Goal: Task Accomplishment & Management: Complete application form

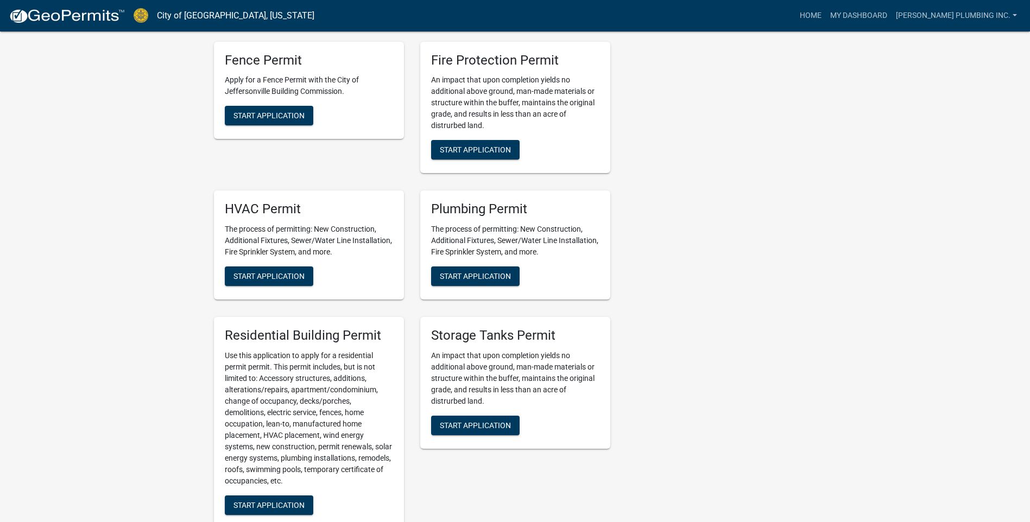
scroll to position [652, 0]
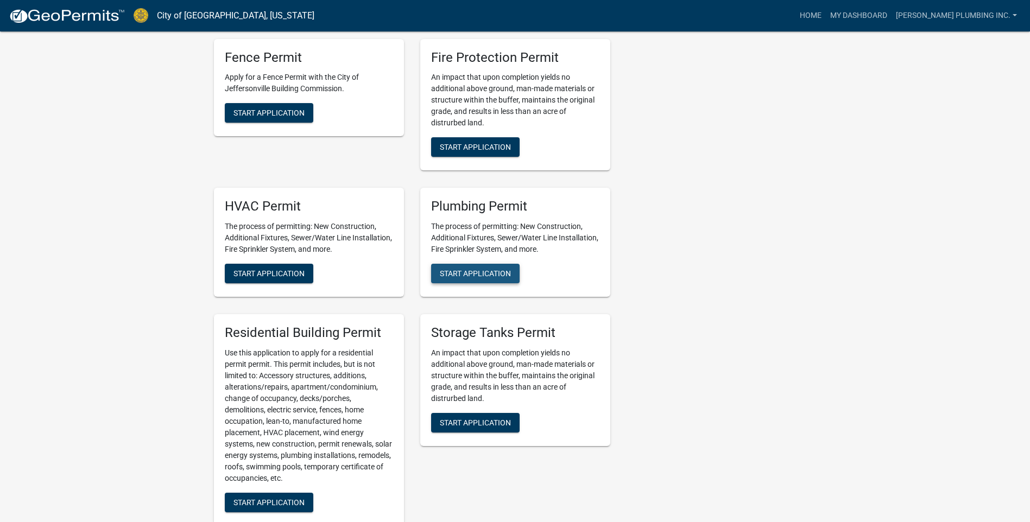
click at [465, 264] on button "Start Application" at bounding box center [475, 274] width 89 height 20
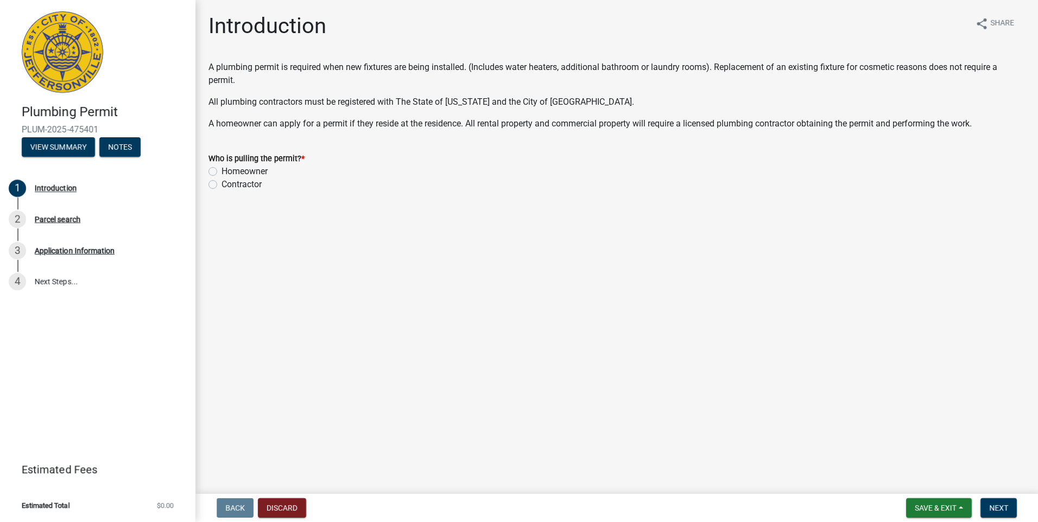
drag, startPoint x: 210, startPoint y: 184, endPoint x: 417, endPoint y: 247, distance: 215.8
click at [222, 186] on label "Contractor" at bounding box center [242, 184] width 40 height 13
click at [222, 185] on input "Contractor" at bounding box center [225, 181] width 7 height 7
radio input "true"
click at [1002, 507] on span "Next" at bounding box center [999, 508] width 19 height 9
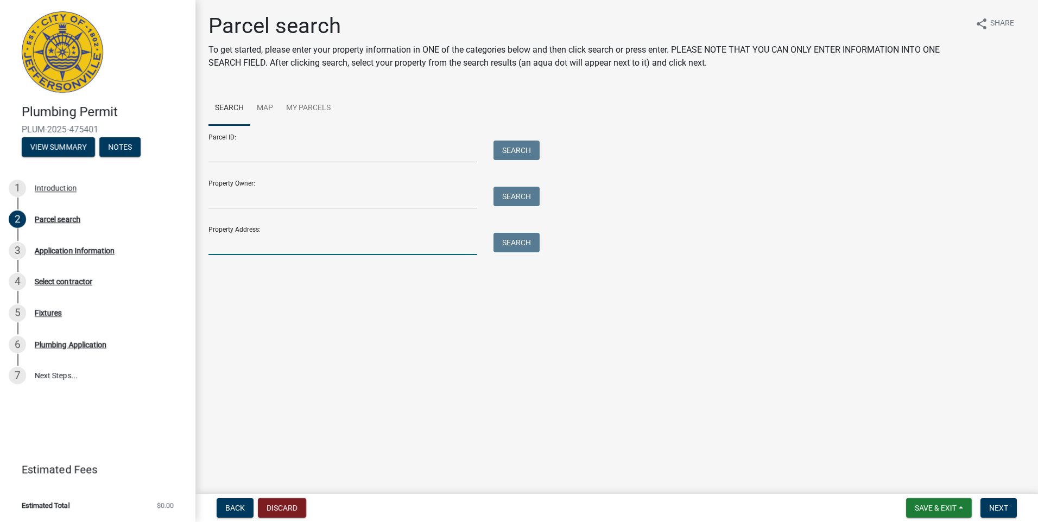
click at [223, 238] on input "Property Address:" at bounding box center [343, 244] width 269 height 22
click at [526, 241] on button "Search" at bounding box center [517, 243] width 46 height 20
click at [250, 242] on input "[STREET_ADDRESS]" at bounding box center [343, 244] width 269 height 22
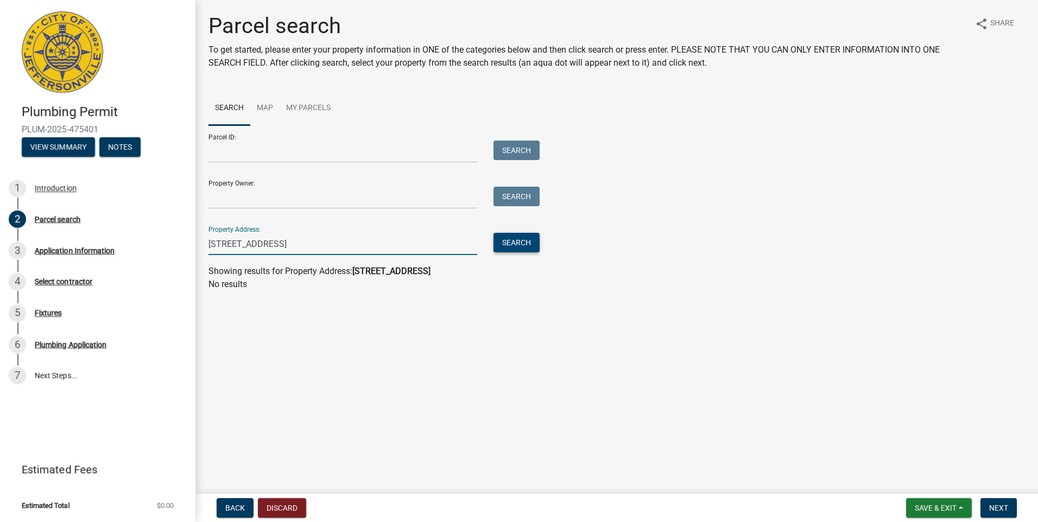
click at [516, 240] on button "Search" at bounding box center [517, 243] width 46 height 20
drag, startPoint x: 293, startPoint y: 247, endPoint x: 281, endPoint y: 247, distance: 12.5
click at [281, 247] on input "[STREET_ADDRESS]" at bounding box center [343, 244] width 269 height 22
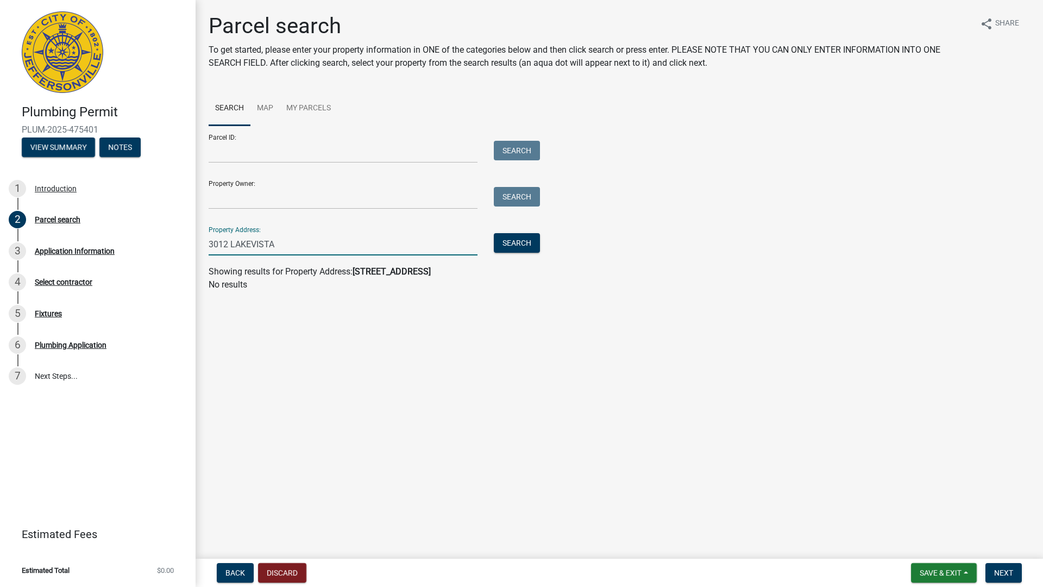
click at [251, 244] on input "3012 LAKEVISTA" at bounding box center [343, 244] width 269 height 22
type input "[GEOGRAPHIC_DATA]"
click at [519, 235] on button "Search" at bounding box center [517, 243] width 46 height 20
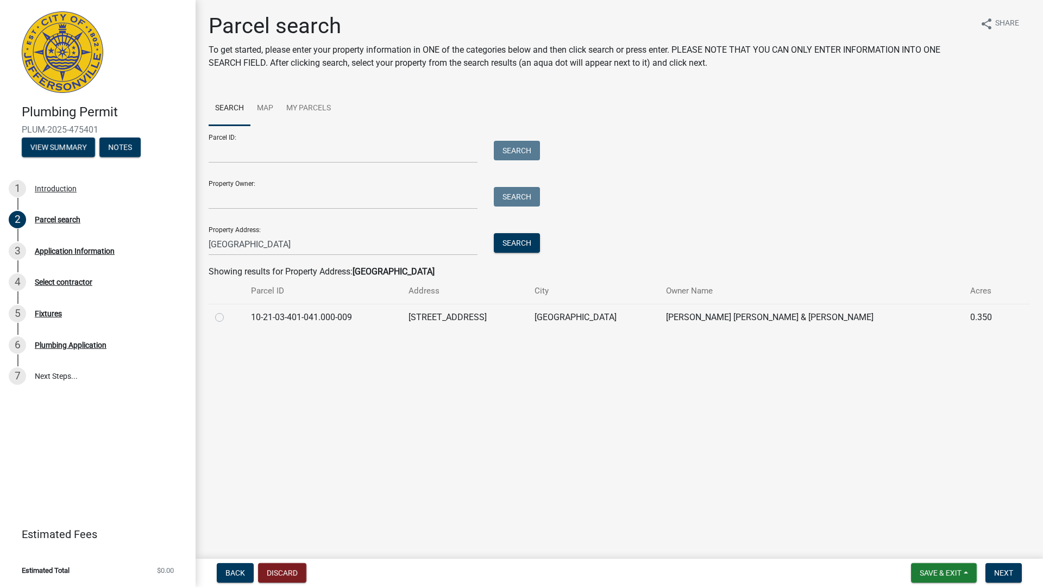
drag, startPoint x: 219, startPoint y: 317, endPoint x: 230, endPoint y: 320, distance: 10.7
click at [228, 311] on label at bounding box center [228, 311] width 0 height 0
click at [228, 318] on input "radio" at bounding box center [231, 314] width 7 height 7
radio input "true"
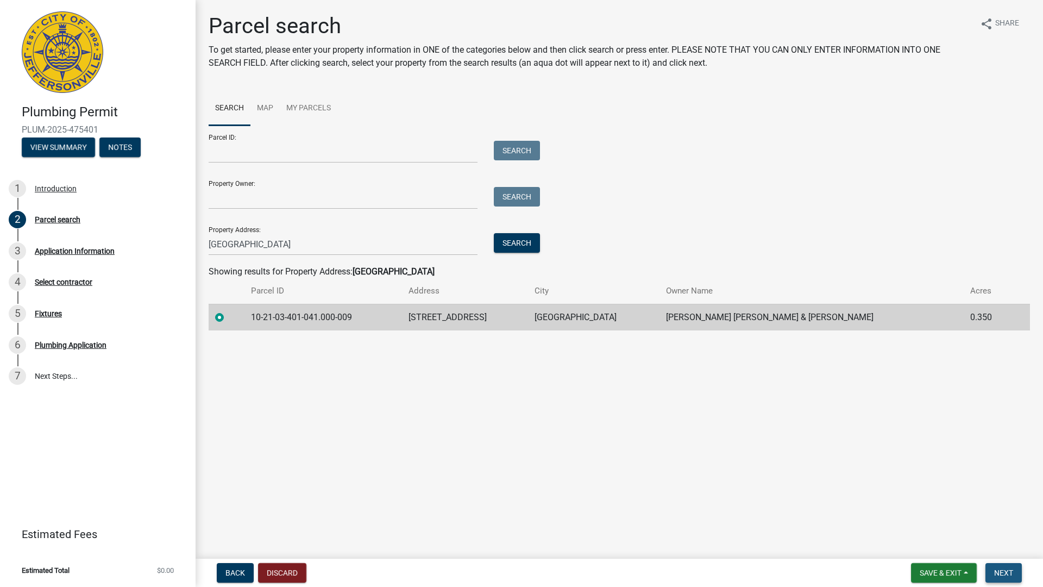
click at [1007, 522] on span "Next" at bounding box center [1003, 572] width 19 height 9
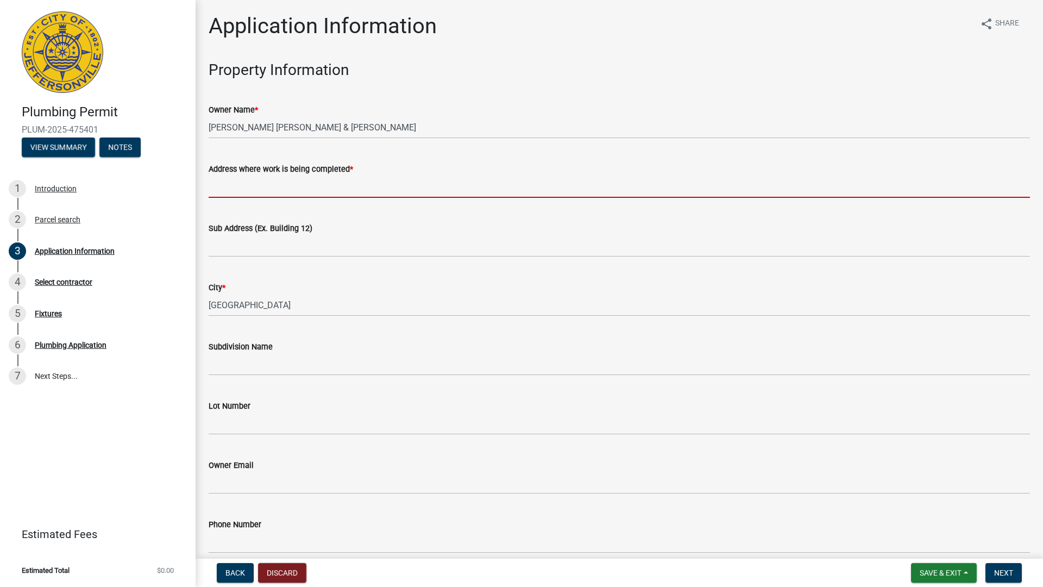
click at [214, 178] on input "Address where work is being completed *" at bounding box center [619, 186] width 821 height 22
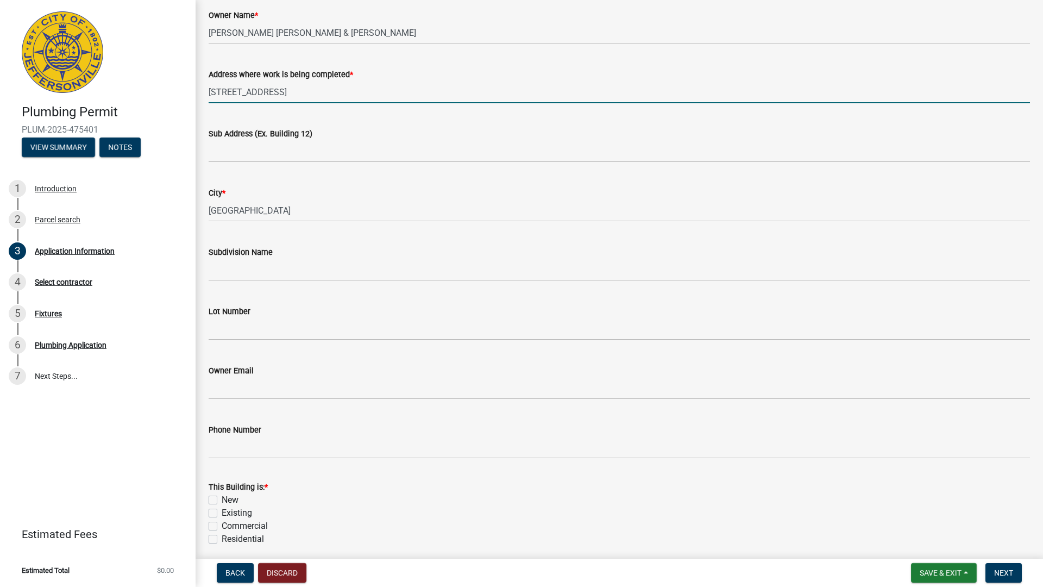
scroll to position [217, 0]
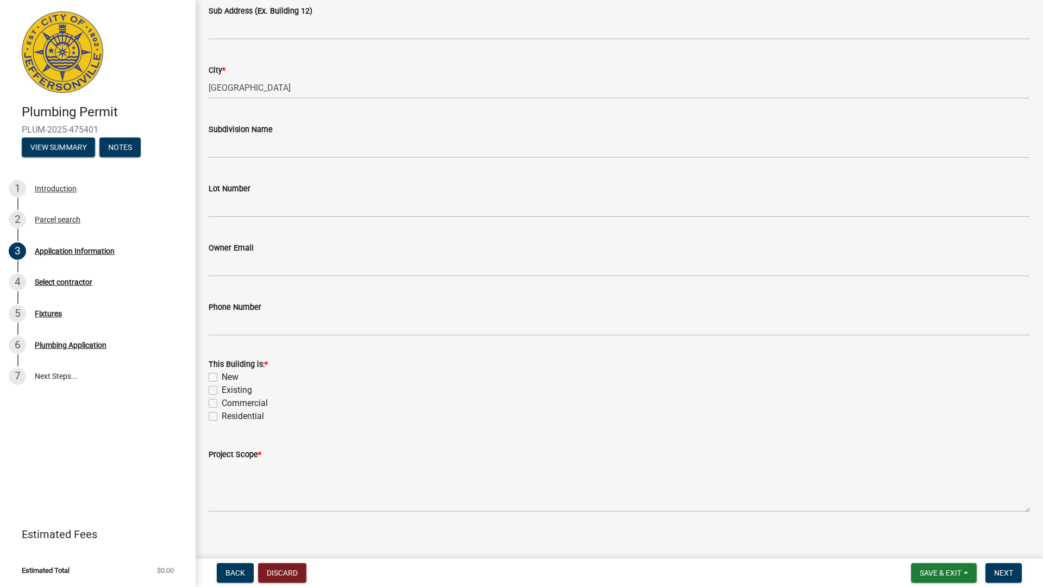
type input "[STREET_ADDRESS]"
click at [222, 389] on label "Existing" at bounding box center [237, 389] width 30 height 13
click at [222, 389] on input "Existing" at bounding box center [225, 386] width 7 height 7
checkbox input "true"
checkbox input "false"
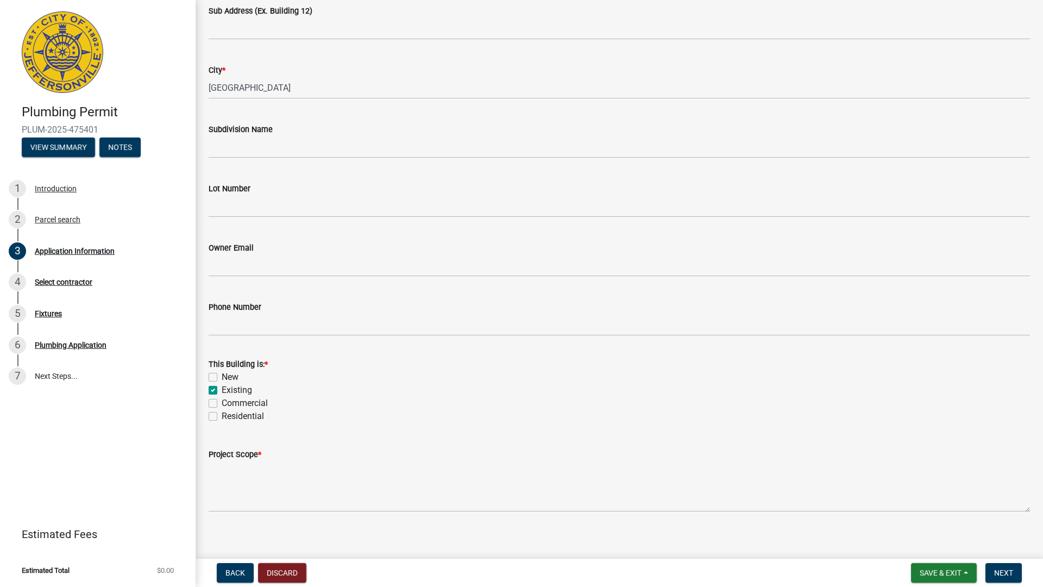
checkbox input "true"
checkbox input "false"
click at [222, 418] on label "Residential" at bounding box center [243, 415] width 42 height 13
click at [222, 417] on input "Residential" at bounding box center [225, 412] width 7 height 7
checkbox input "true"
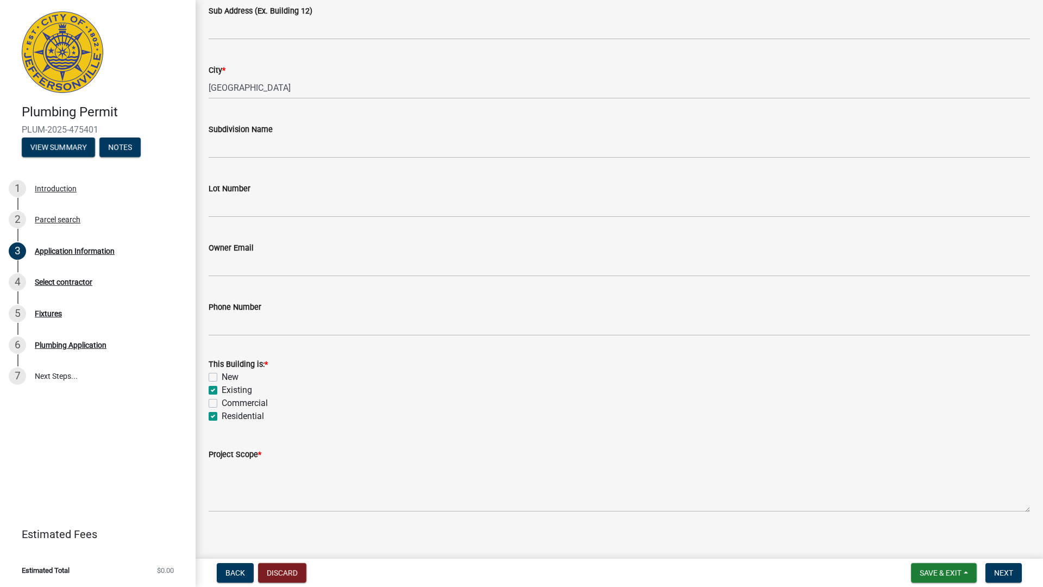
checkbox input "false"
checkbox input "true"
checkbox input "false"
checkbox input "true"
click at [243, 495] on textarea "Project Scope *" at bounding box center [619, 486] width 821 height 51
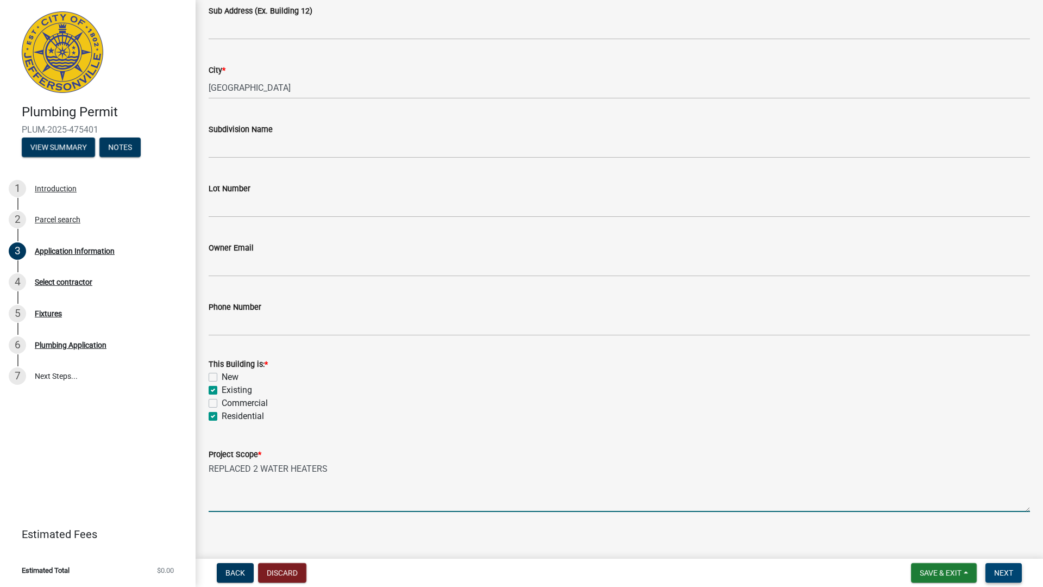
type textarea "REPLACED 2 WATER HEATERS"
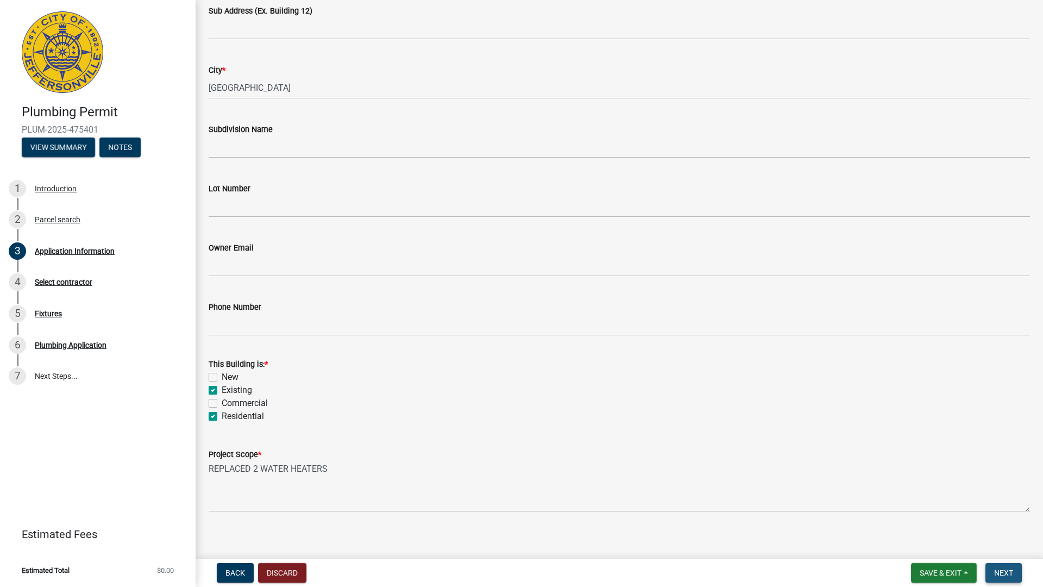
click at [1001, 522] on span "Next" at bounding box center [1003, 572] width 19 height 9
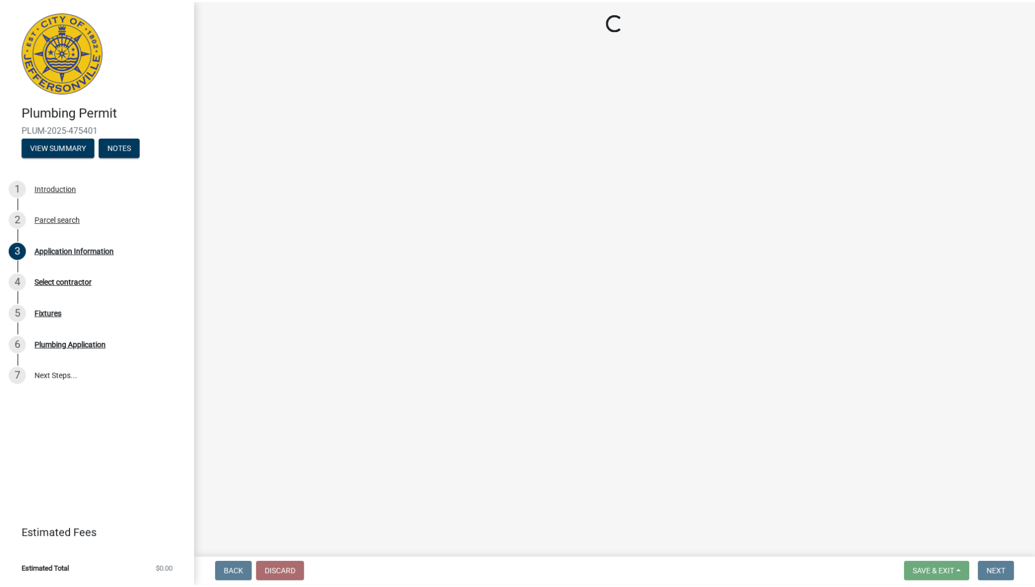
scroll to position [0, 0]
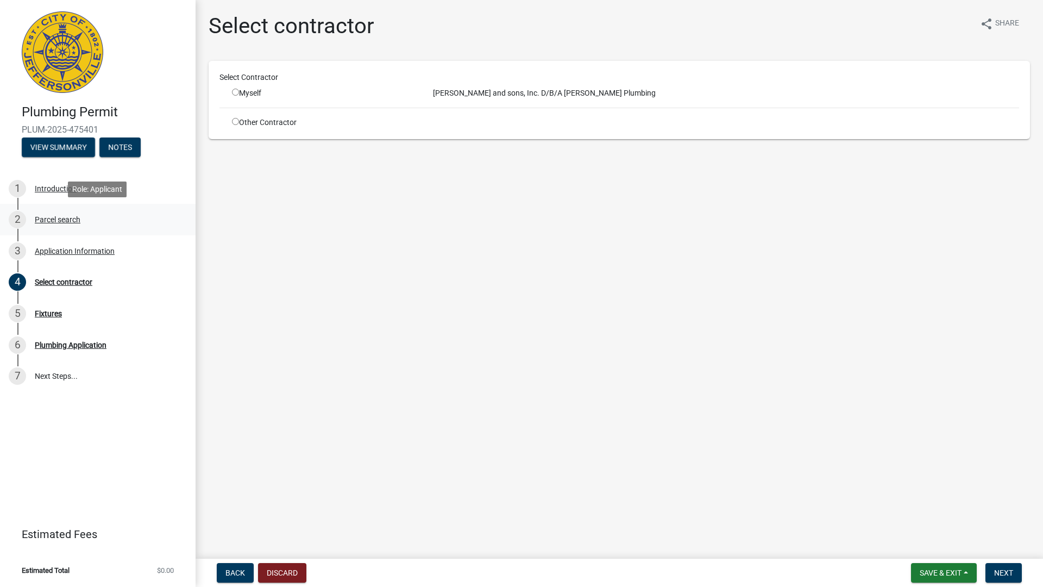
click at [45, 219] on div "Parcel search" at bounding box center [58, 220] width 46 height 8
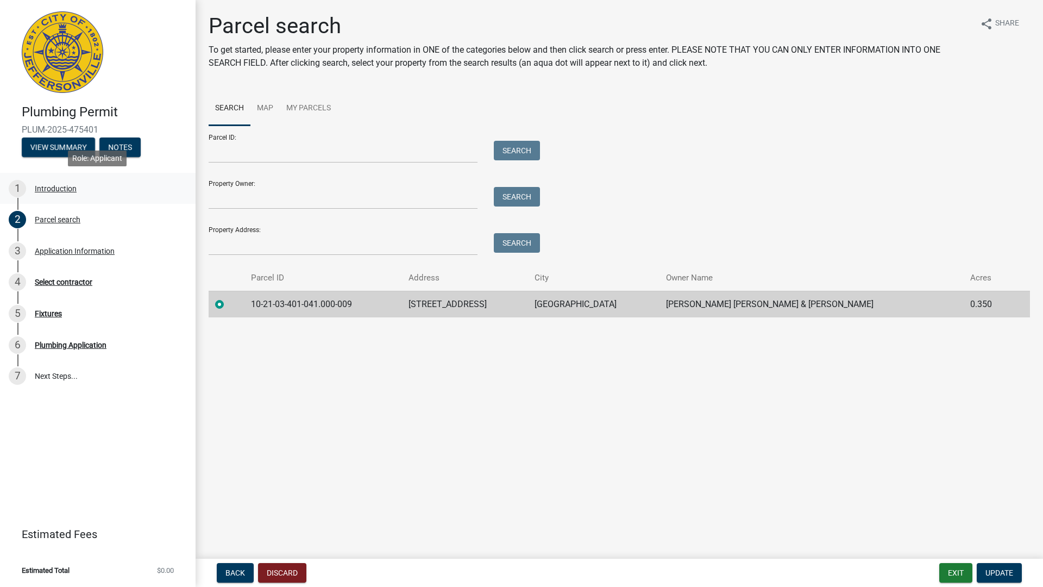
click at [51, 186] on div "Introduction" at bounding box center [56, 189] width 42 height 8
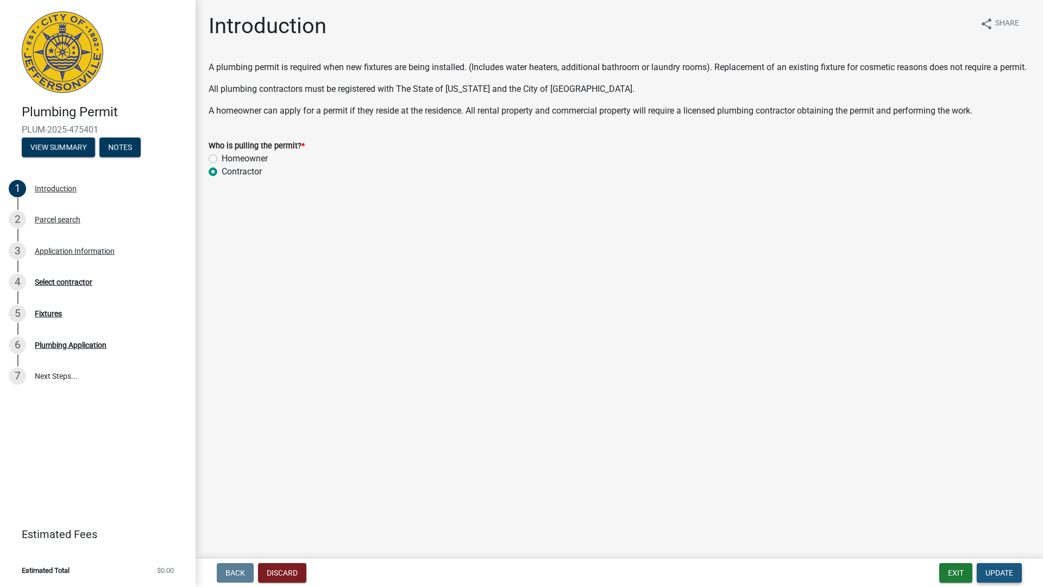
click at [1005, 522] on span "Update" at bounding box center [999, 572] width 28 height 9
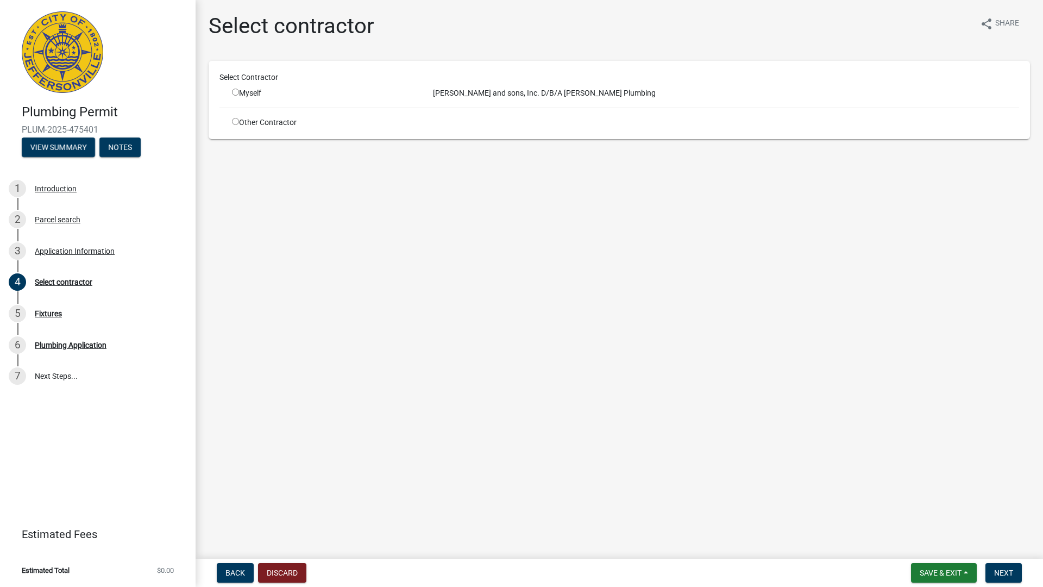
click at [234, 94] on input "radio" at bounding box center [235, 92] width 7 height 7
radio input "true"
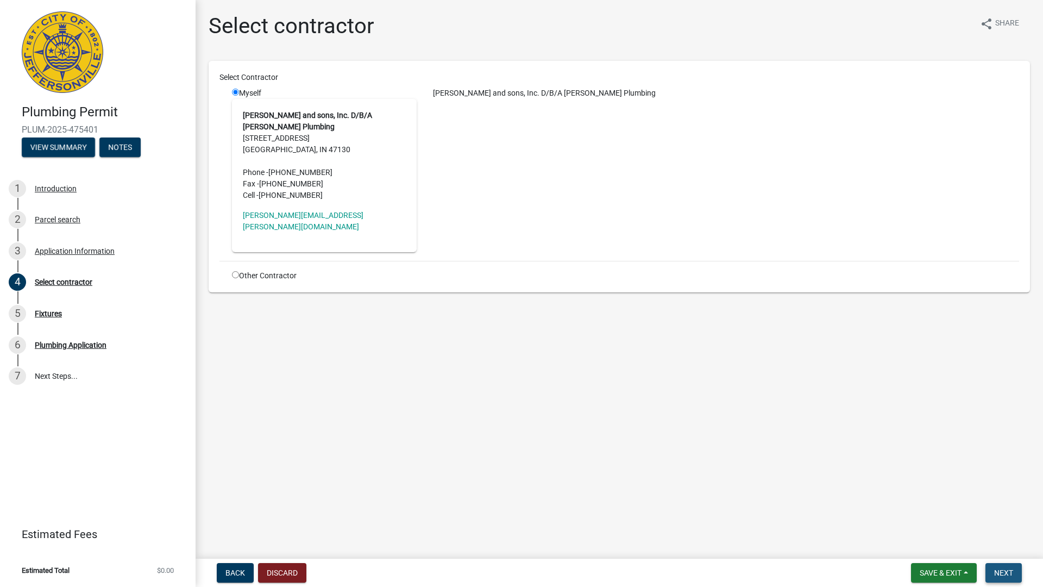
click at [1006, 522] on span "Next" at bounding box center [1003, 572] width 19 height 9
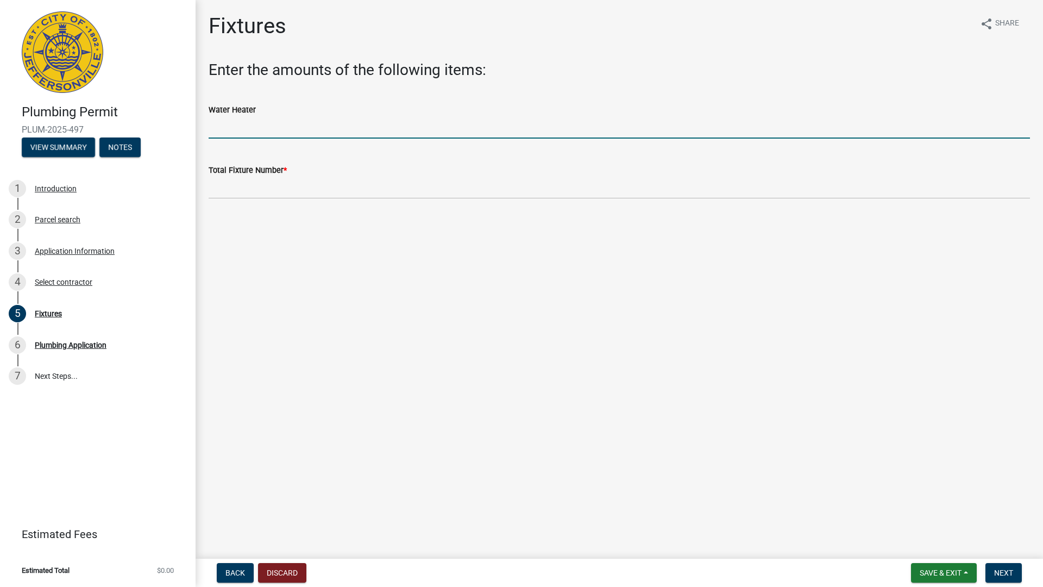
drag, startPoint x: 217, startPoint y: 117, endPoint x: 220, endPoint y: 123, distance: 6.8
click at [218, 121] on input "text" at bounding box center [619, 127] width 821 height 22
type input "2"
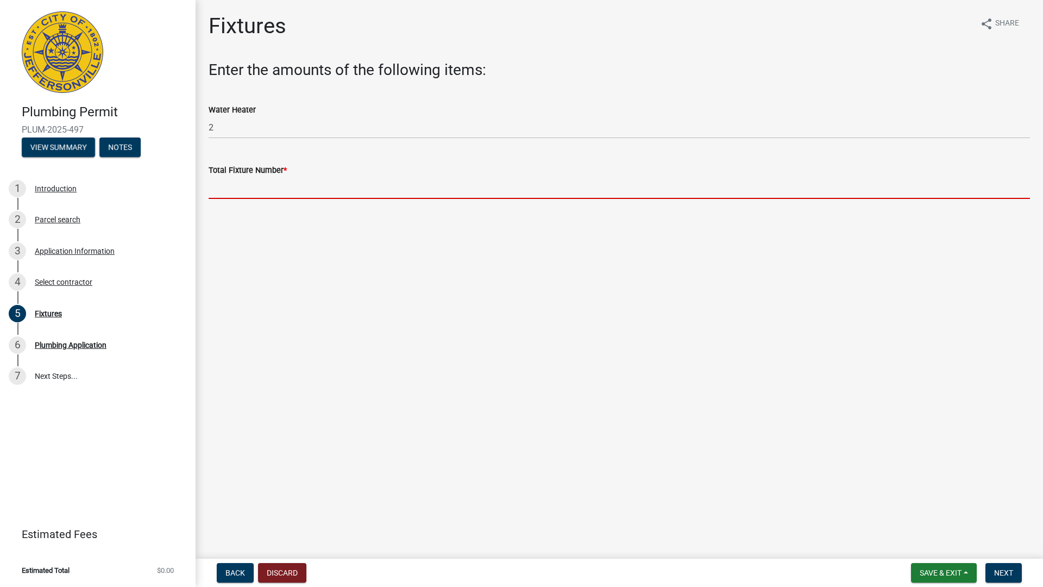
click at [223, 191] on input "text" at bounding box center [619, 188] width 821 height 22
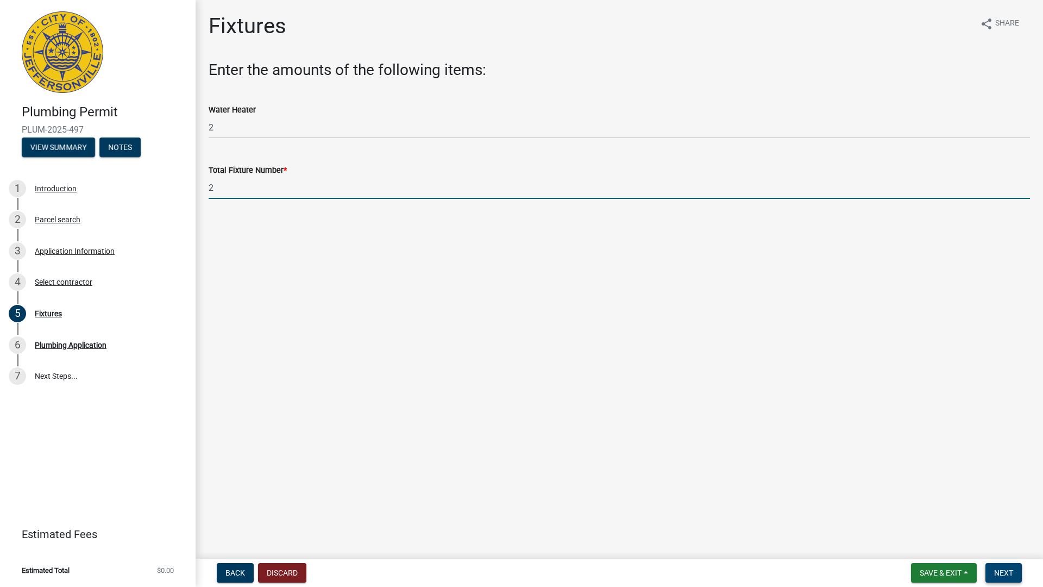
type input "2"
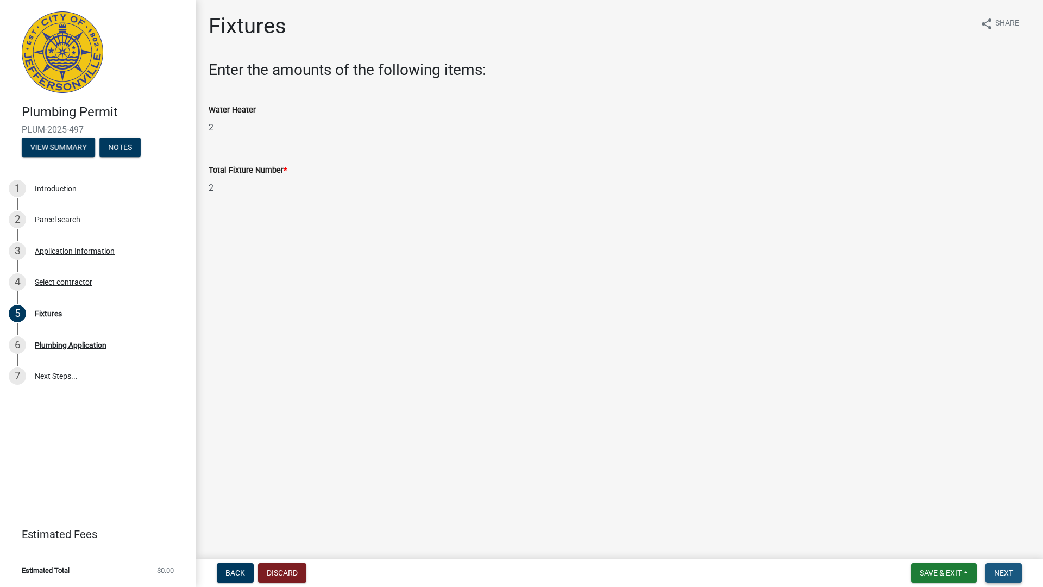
click at [1009, 522] on span "Next" at bounding box center [1003, 572] width 19 height 9
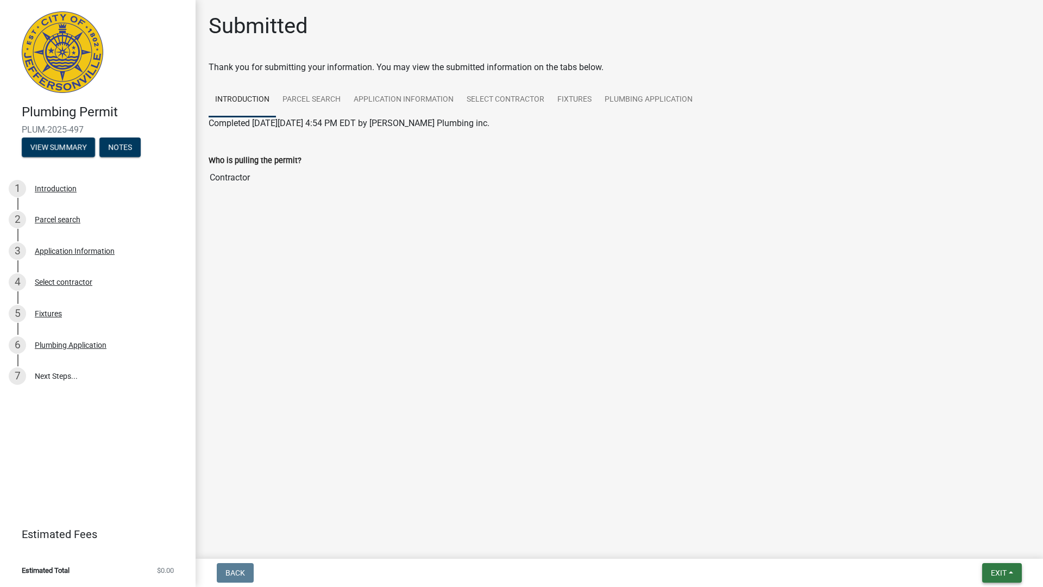
click at [997, 522] on span "Exit" at bounding box center [999, 572] width 16 height 9
click at [968, 522] on button "Save & Exit" at bounding box center [978, 544] width 87 height 26
